Goal: Transaction & Acquisition: Book appointment/travel/reservation

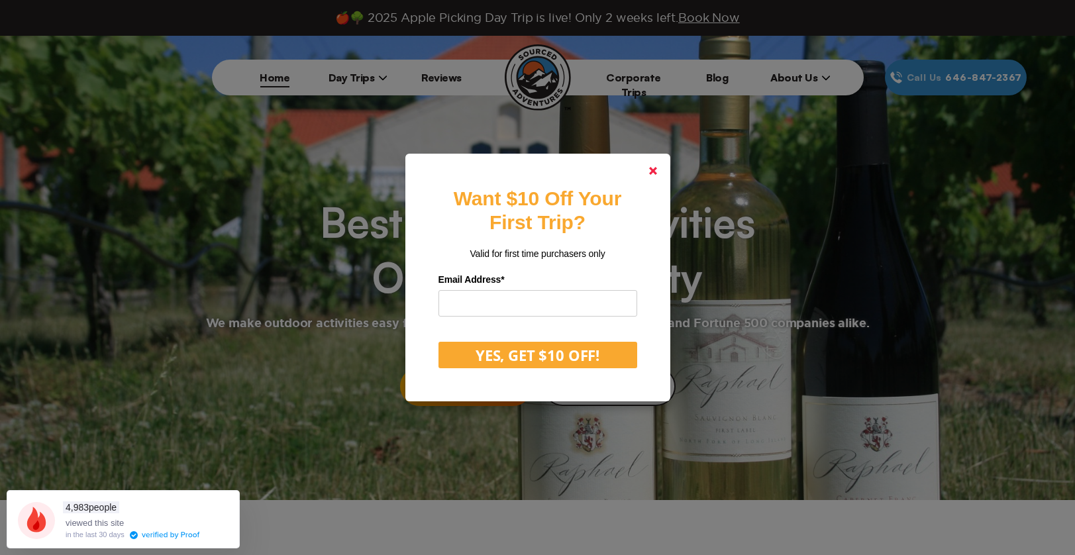
click at [657, 167] on icon at bounding box center [653, 171] width 8 height 8
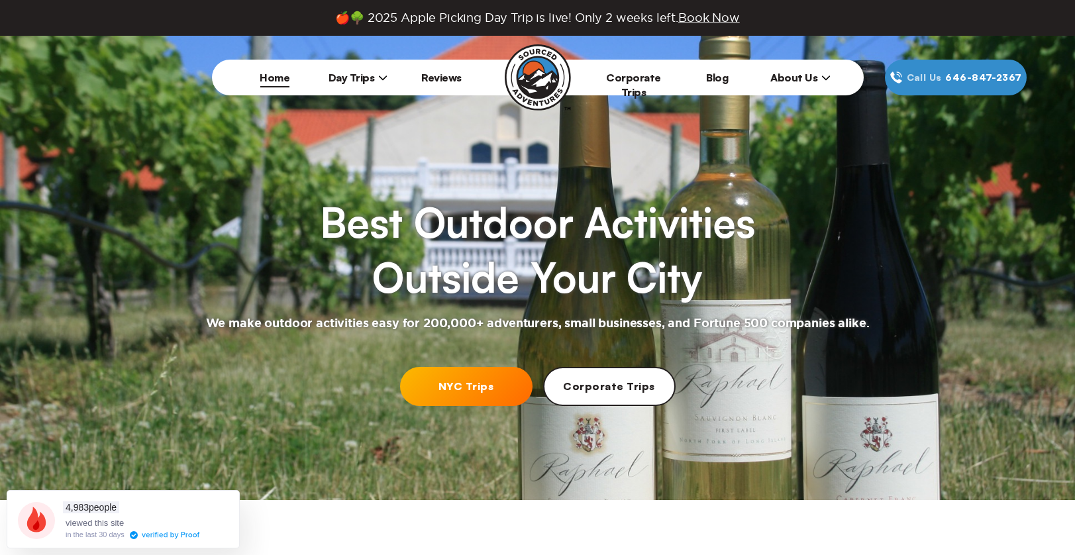
click at [348, 75] on span "Day Trips" at bounding box center [359, 77] width 60 height 13
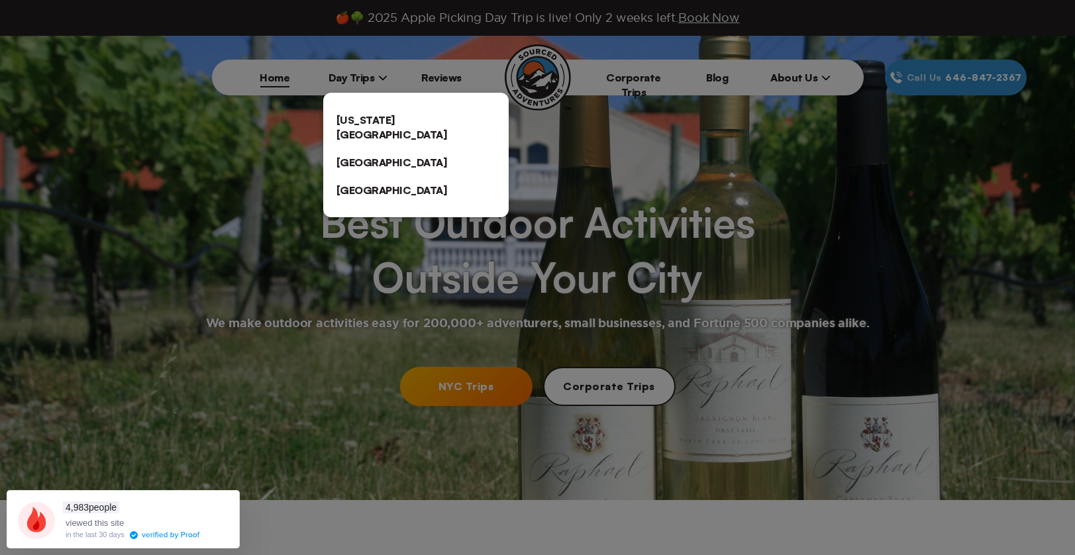
click at [360, 122] on link "[US_STATE][GEOGRAPHIC_DATA]" at bounding box center [415, 127] width 185 height 42
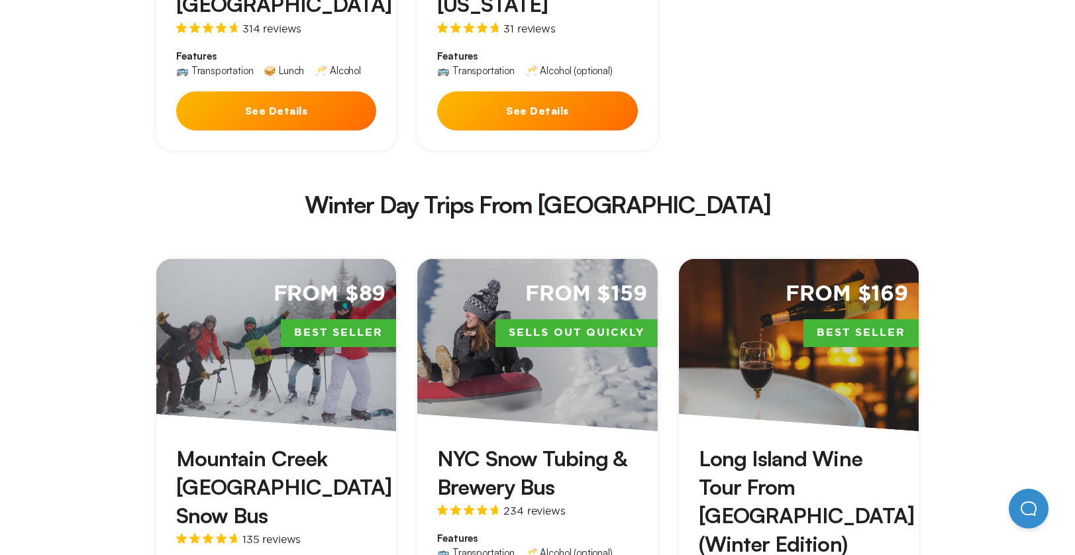
scroll to position [2252, 0]
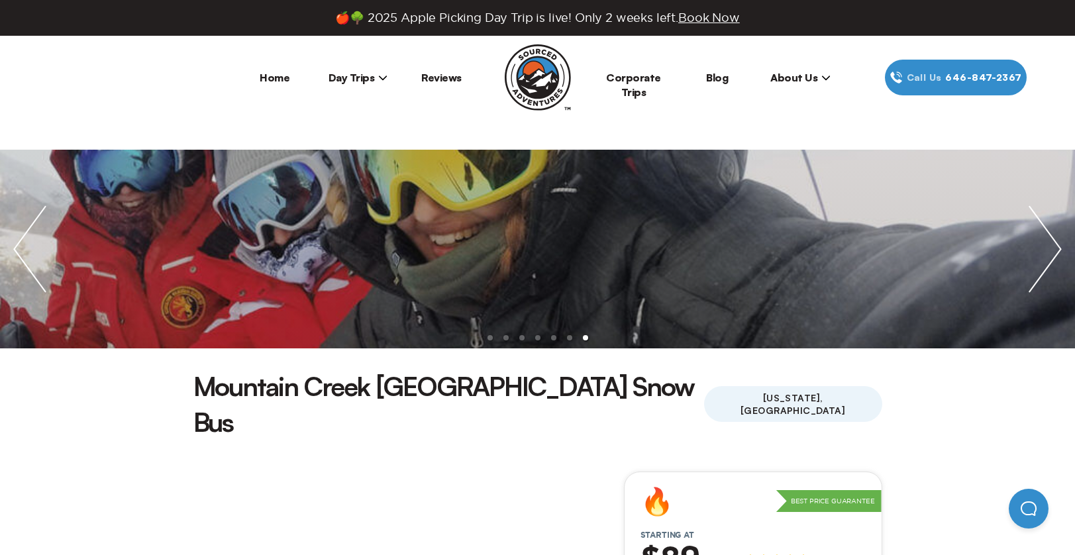
click at [348, 66] on li "Day Trips [US_STATE][GEOGRAPHIC_DATA] [GEOGRAPHIC_DATA] [GEOGRAPHIC_DATA]" at bounding box center [358, 78] width 83 height 36
click at [344, 72] on span "Day Trips" at bounding box center [359, 77] width 60 height 13
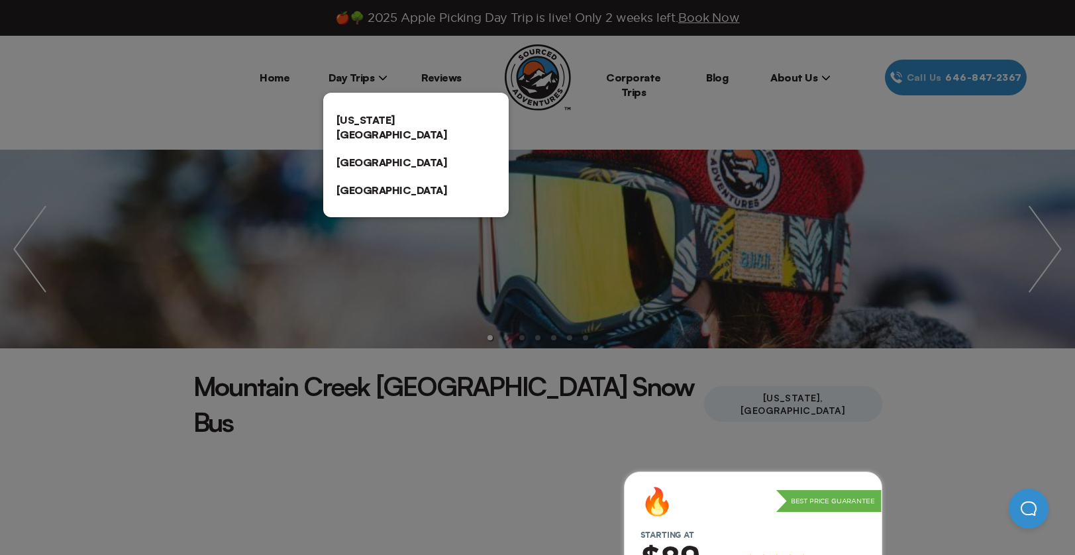
click at [368, 115] on link "[US_STATE][GEOGRAPHIC_DATA]" at bounding box center [415, 127] width 185 height 42
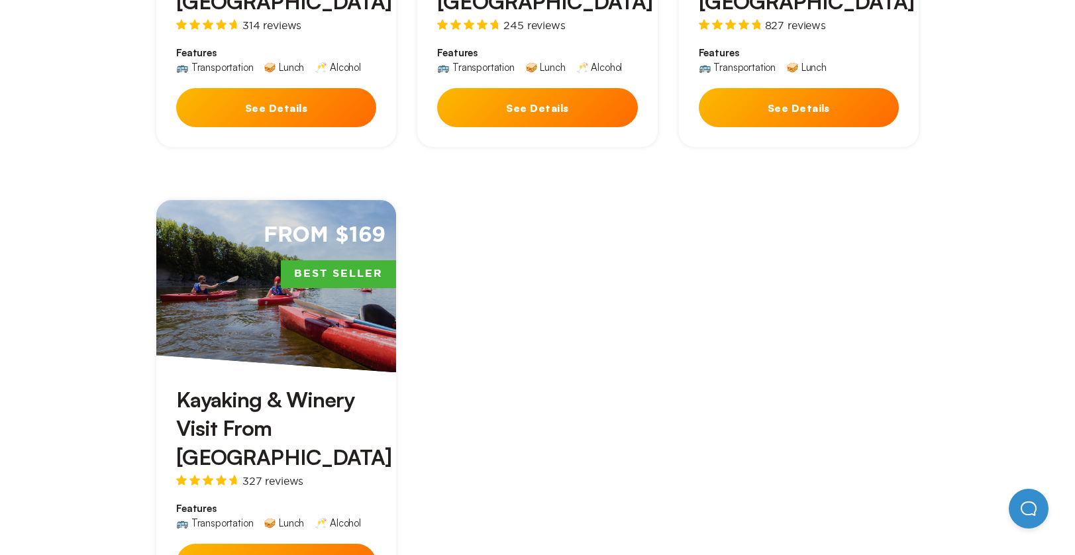
scroll to position [1391, 0]
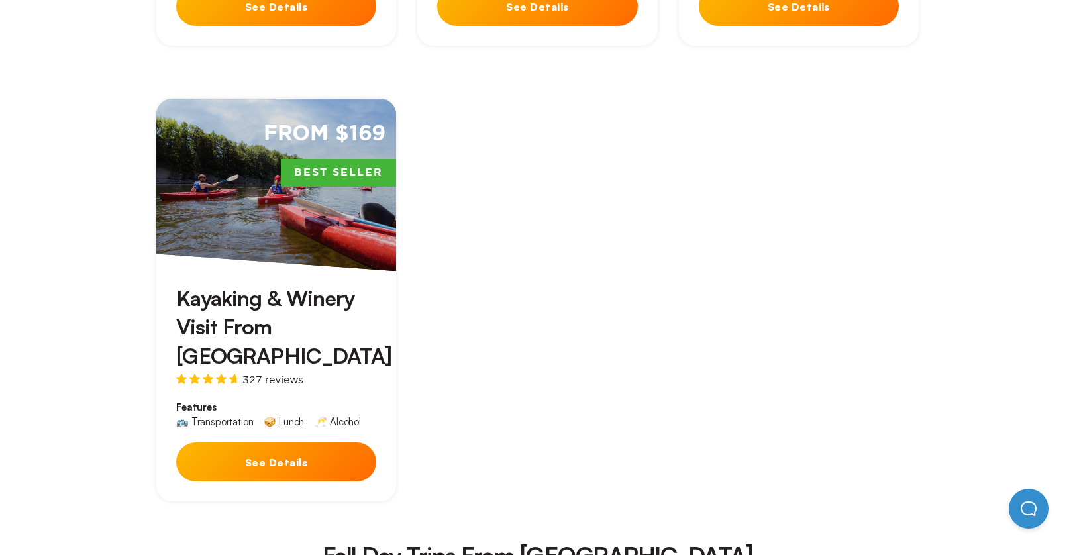
click at [342, 291] on div "Kayaking & Winery Visit From [GEOGRAPHIC_DATA] 327 reviews Features 🚌 Transport…" at bounding box center [276, 386] width 240 height 230
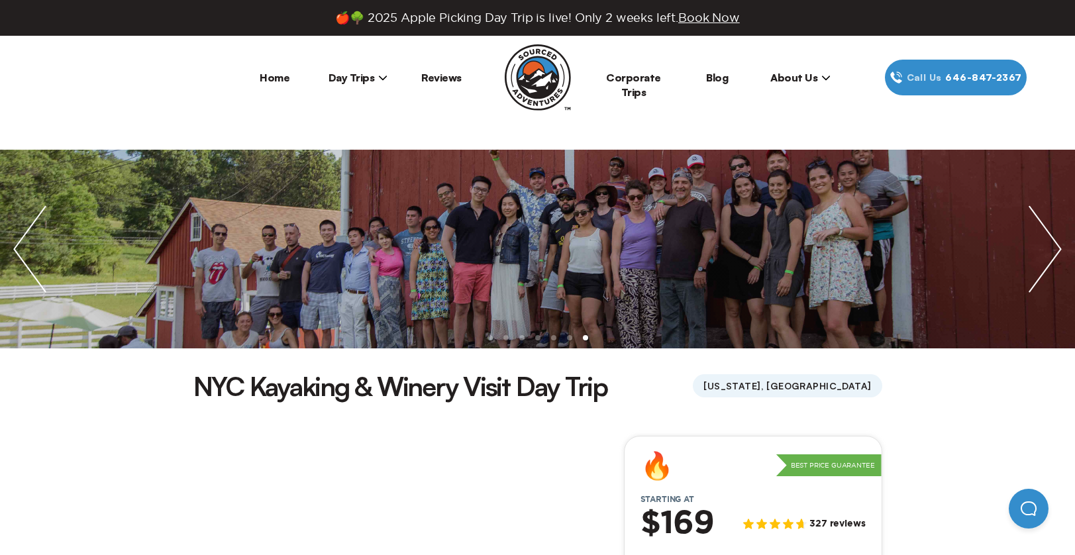
click at [1028, 262] on img "next slide / item" at bounding box center [1045, 249] width 60 height 199
